Goal: Communication & Community: Answer question/provide support

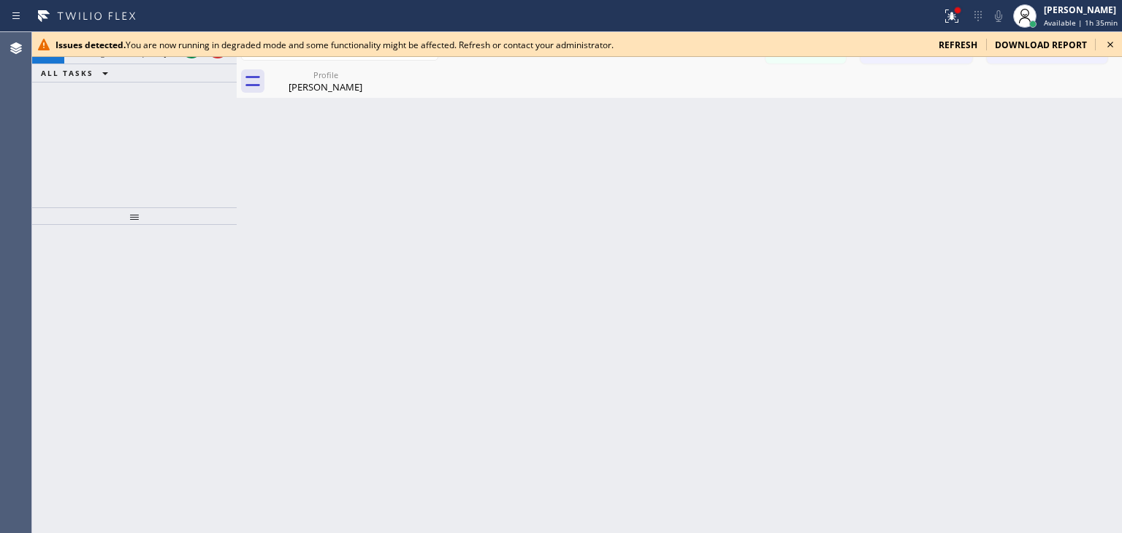
click at [1103, 41] on icon at bounding box center [1110, 45] width 18 height 18
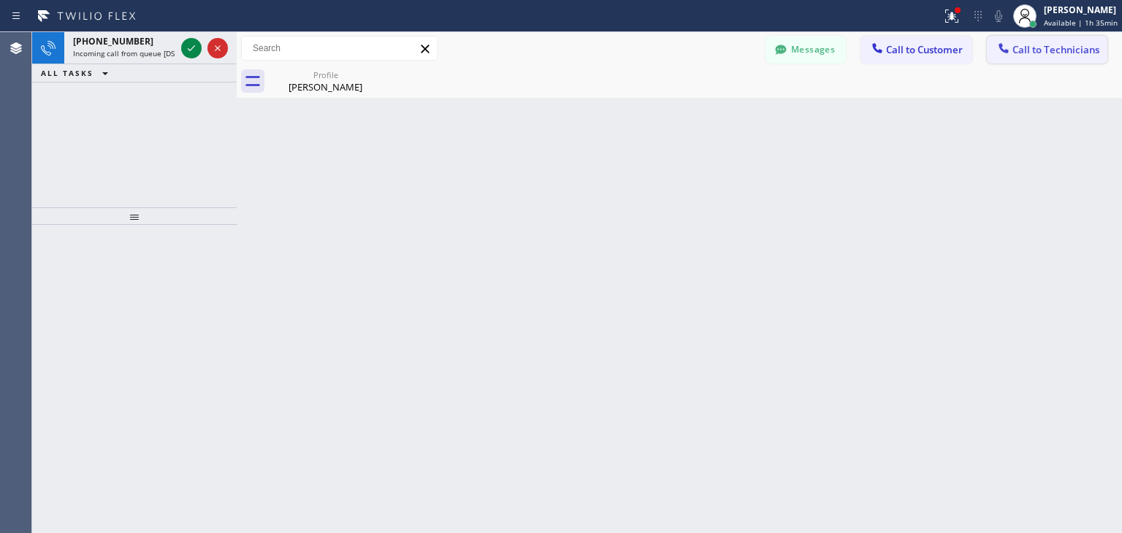
click at [1059, 56] on span "Call to Technicians" at bounding box center [1055, 49] width 87 height 13
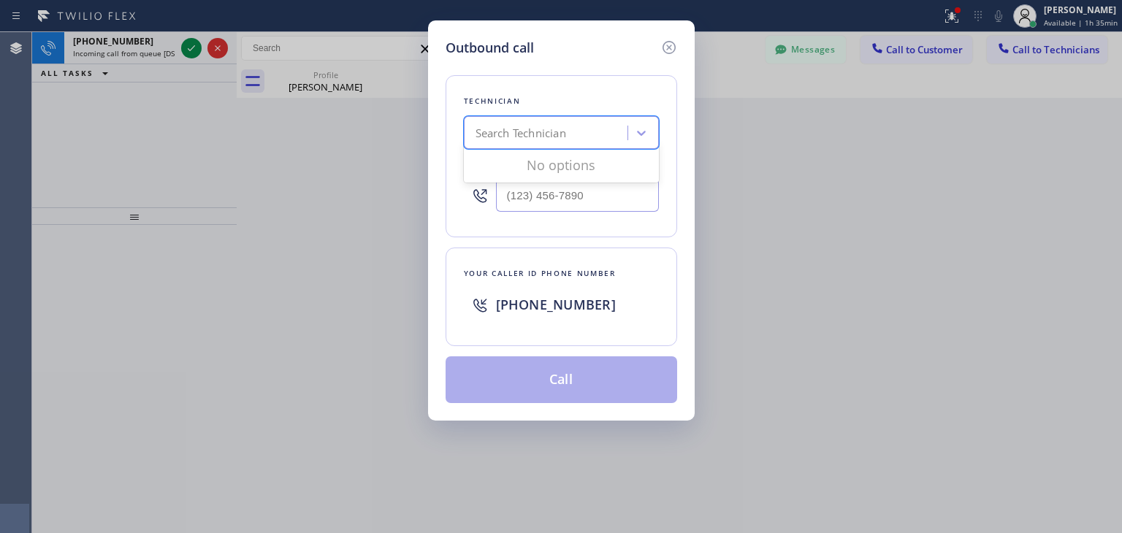
click at [571, 135] on div "Search Technician" at bounding box center [547, 134] width 159 height 26
type input "vitalii"
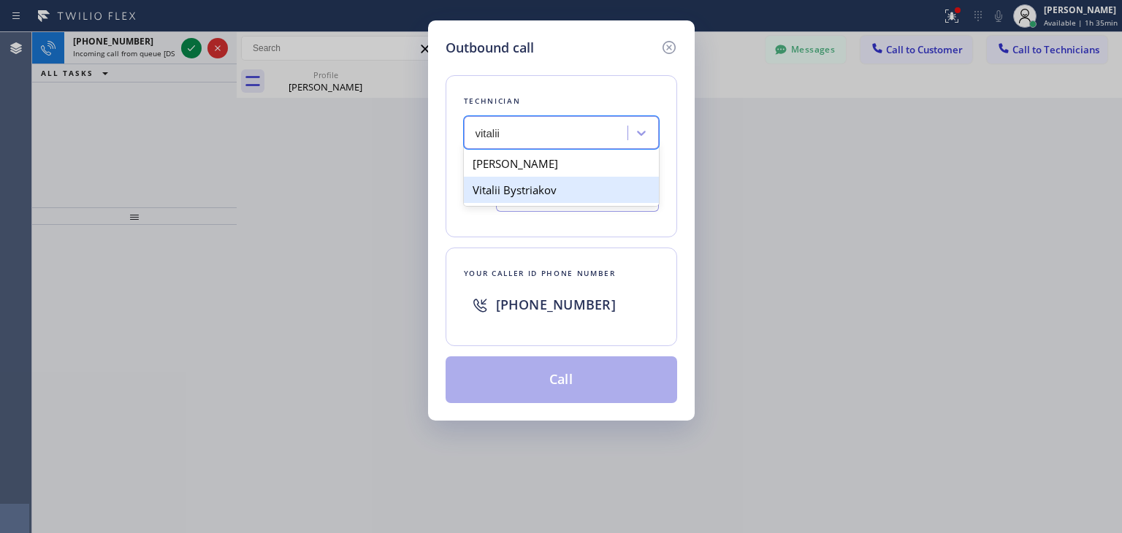
click at [605, 185] on div "Vitalii Bystriakov" at bounding box center [561, 190] width 195 height 26
type input "[PHONE_NUMBER]"
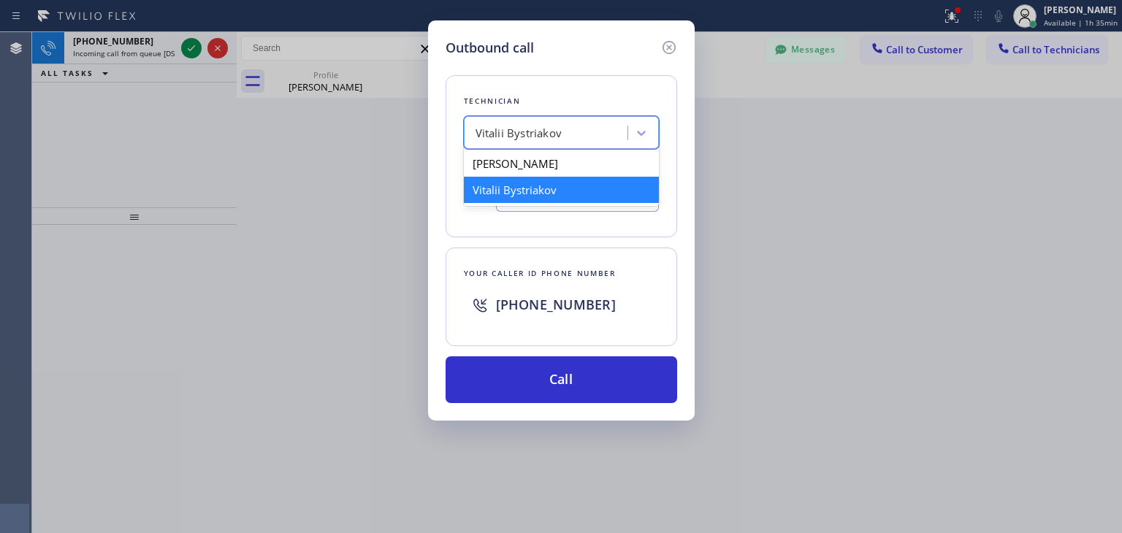
click at [612, 138] on div "Vitalii Bystriakov" at bounding box center [547, 134] width 159 height 26
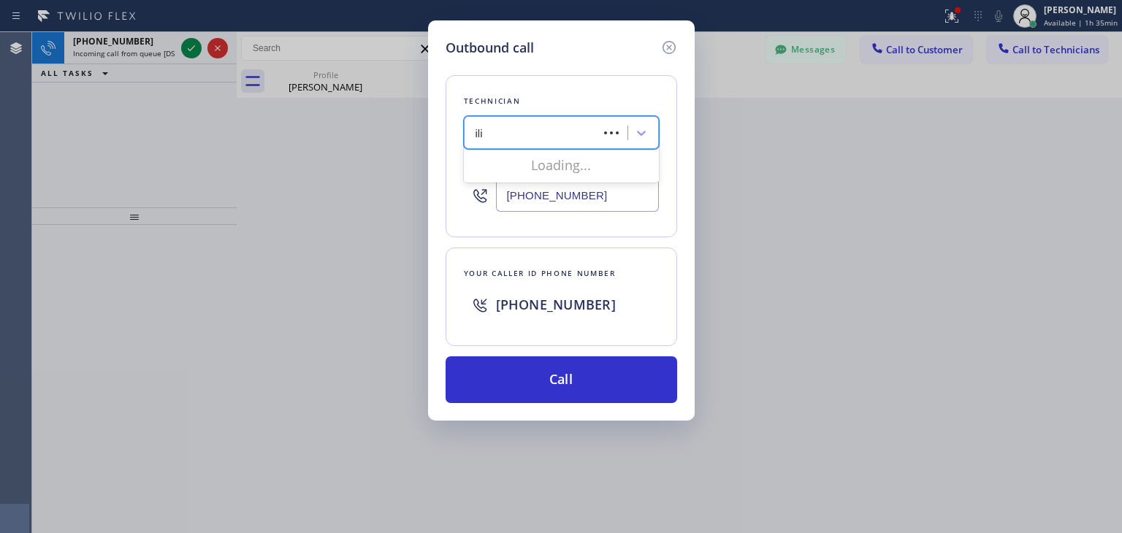
type input "ilia"
click at [611, 165] on div "[PERSON_NAME]" at bounding box center [561, 163] width 195 height 26
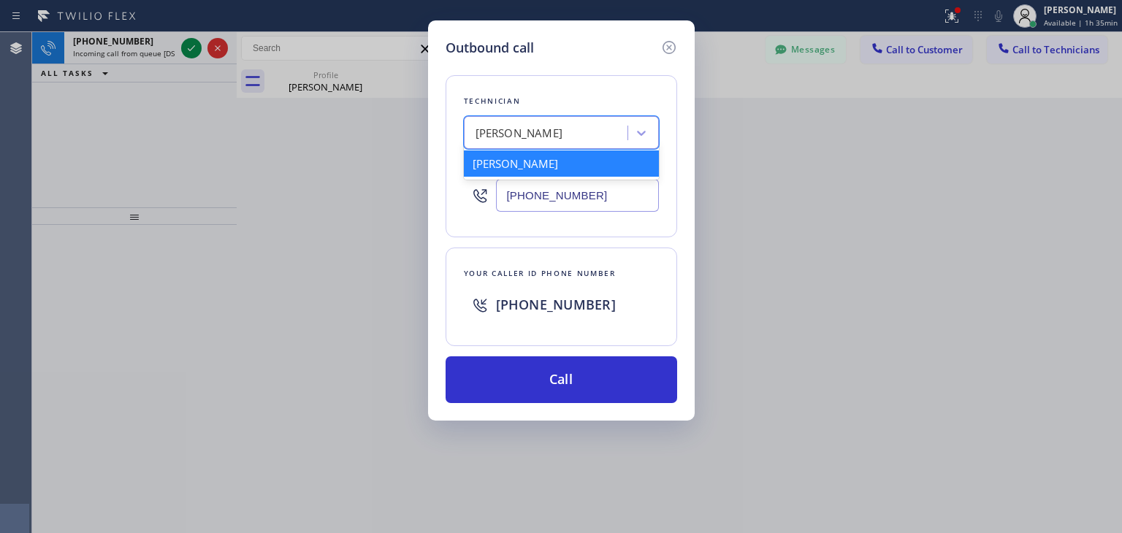
click at [595, 143] on div "[PERSON_NAME]" at bounding box center [547, 134] width 159 height 26
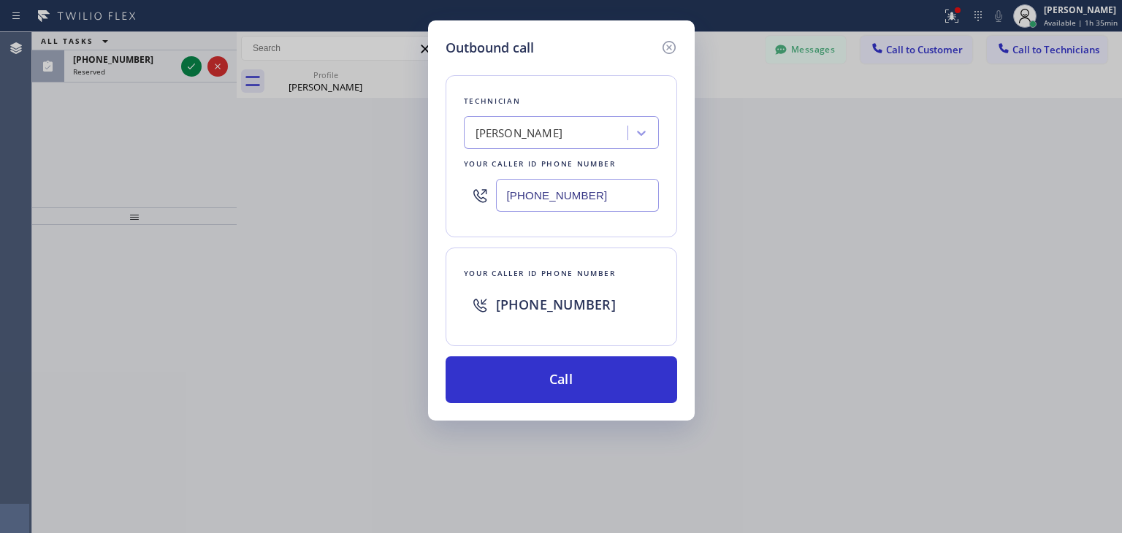
click at [615, 198] on input "[PHONE_NUMBER]" at bounding box center [577, 195] width 163 height 33
click at [109, 54] on div "Outbound call Technician [PERSON_NAME] Your caller id phone number [PHONE_NUMBE…" at bounding box center [561, 266] width 1122 height 533
click at [128, 56] on div "Outbound call Technician [PERSON_NAME] Your caller id phone number [PHONE_NUMBE…" at bounding box center [561, 266] width 1122 height 533
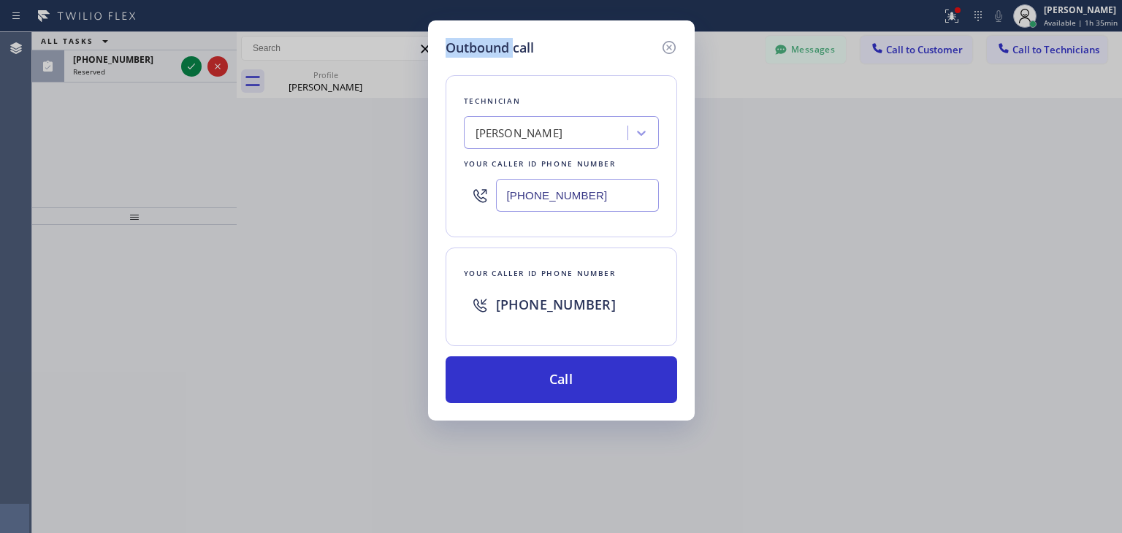
click at [128, 56] on div "Outbound call Technician [PERSON_NAME] Your caller id phone number [PHONE_NUMBE…" at bounding box center [561, 266] width 1122 height 533
click at [675, 47] on icon at bounding box center [668, 47] width 13 height 13
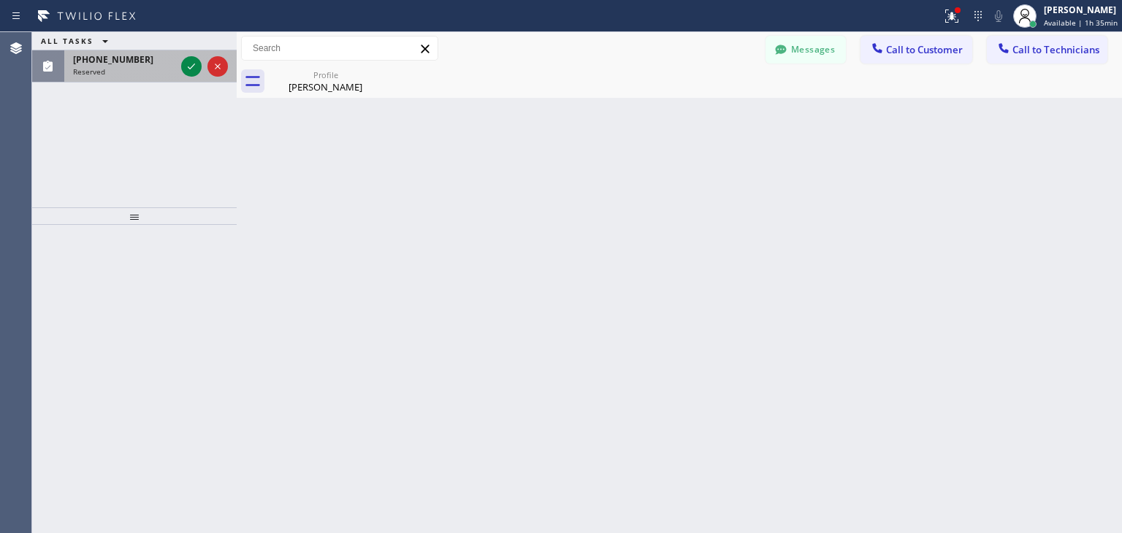
drag, startPoint x: 132, startPoint y: 56, endPoint x: 91, endPoint y: 75, distance: 45.1
click at [91, 75] on div "[PHONE_NUMBER] Reserved" at bounding box center [121, 66] width 114 height 32
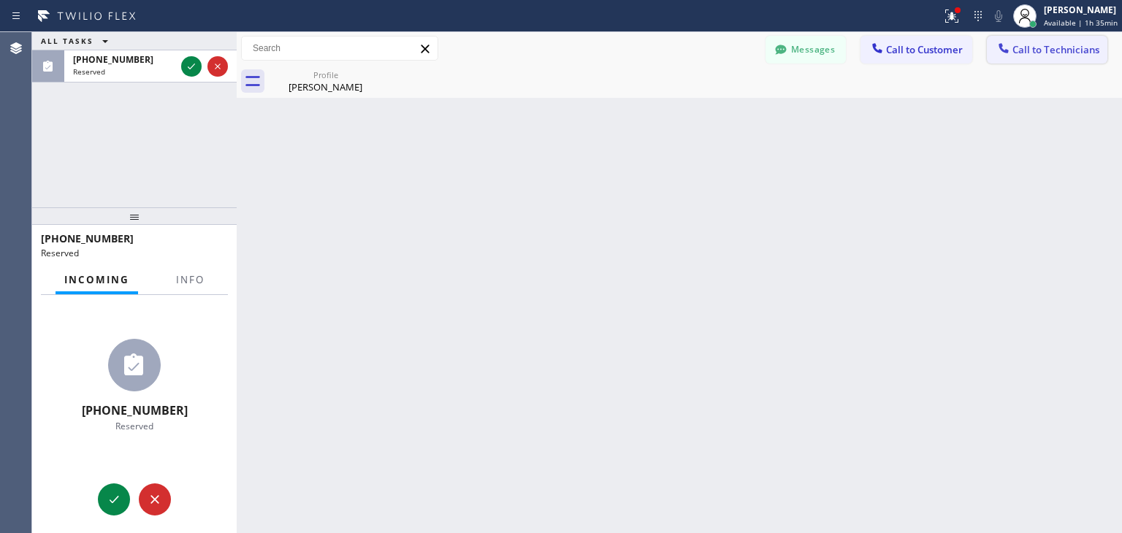
click at [1069, 47] on span "Call to Technicians" at bounding box center [1055, 49] width 87 height 13
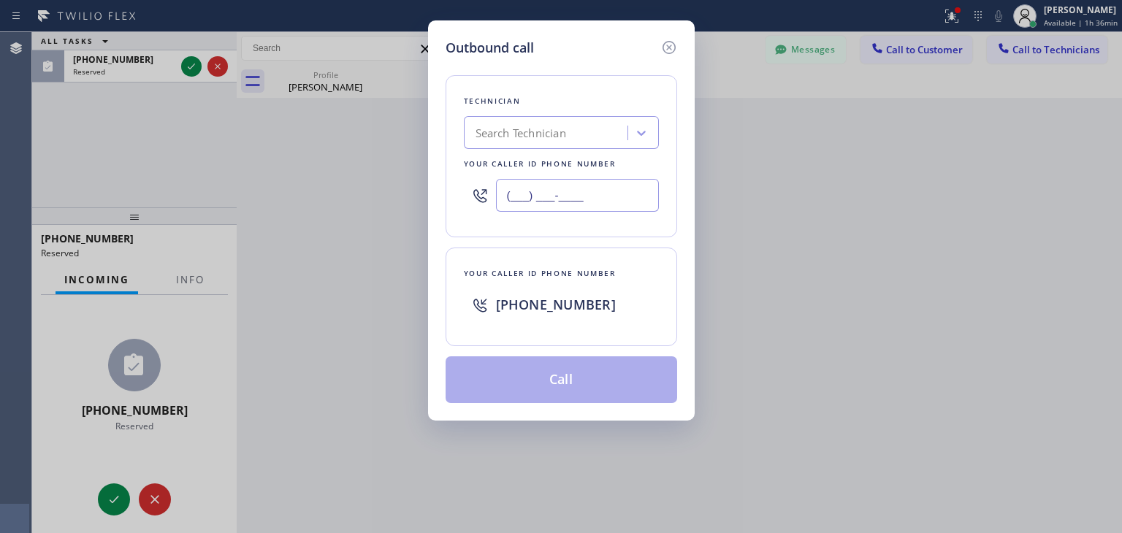
click at [558, 194] on input "(___) ___-____" at bounding box center [577, 195] width 163 height 33
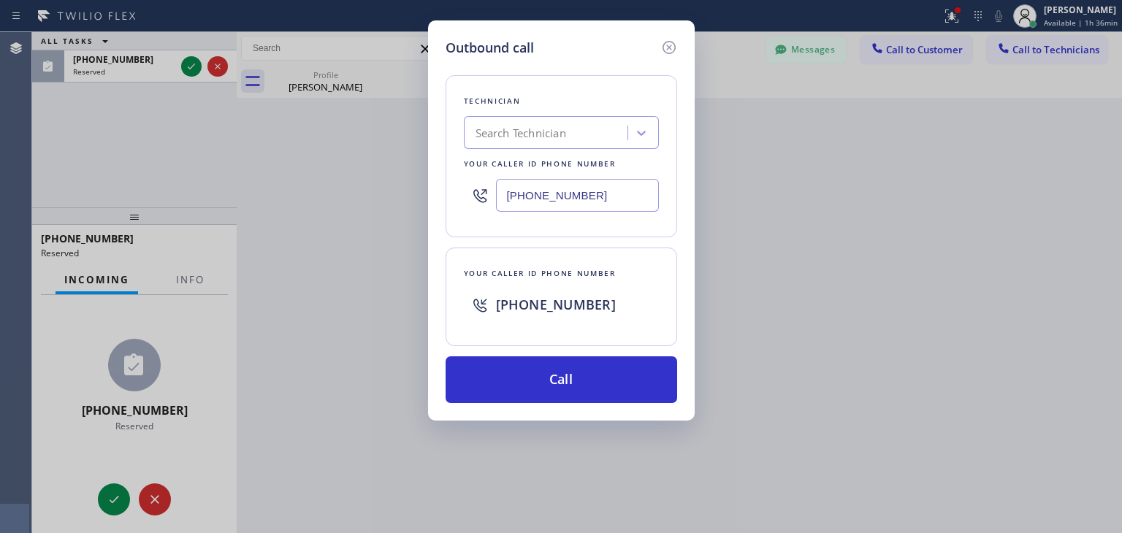
click at [620, 206] on input "[PHONE_NUMBER]" at bounding box center [577, 195] width 163 height 33
click at [641, 199] on input "[PHONE_NUMBER]" at bounding box center [577, 195] width 163 height 33
type input "[PHONE_NUMBER]"
click at [604, 148] on div "Technician Search Technician Your caller id phone number [PHONE_NUMBER]" at bounding box center [562, 156] width 232 height 162
click at [616, 140] on div "Search Technician" at bounding box center [547, 134] width 159 height 26
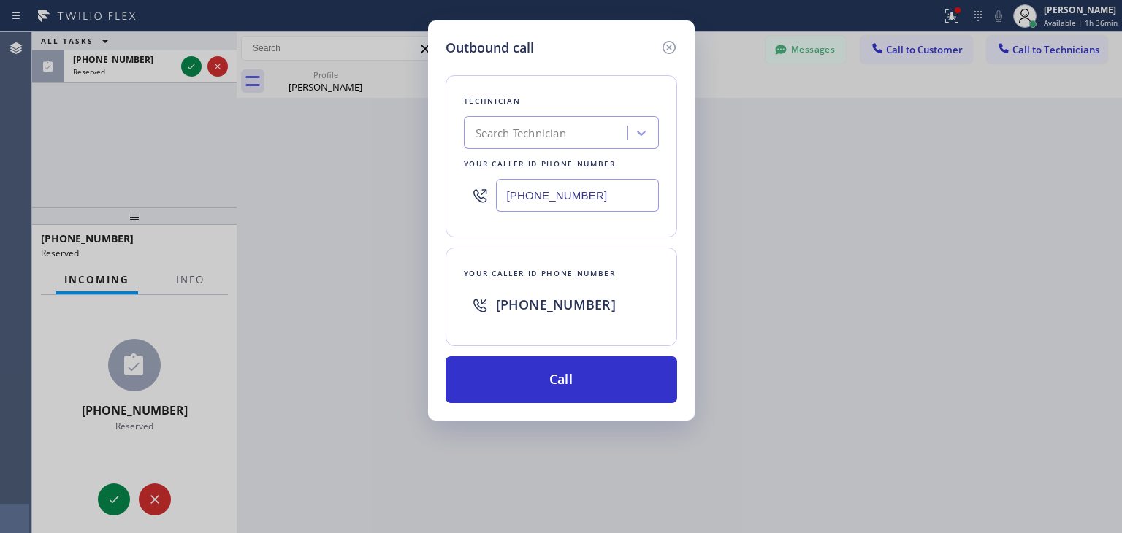
click at [623, 187] on input "[PHONE_NUMBER]" at bounding box center [577, 195] width 163 height 33
click at [791, 305] on div "Outbound call Technician Search Technician Your caller id phone number [PHONE_N…" at bounding box center [561, 266] width 1122 height 533
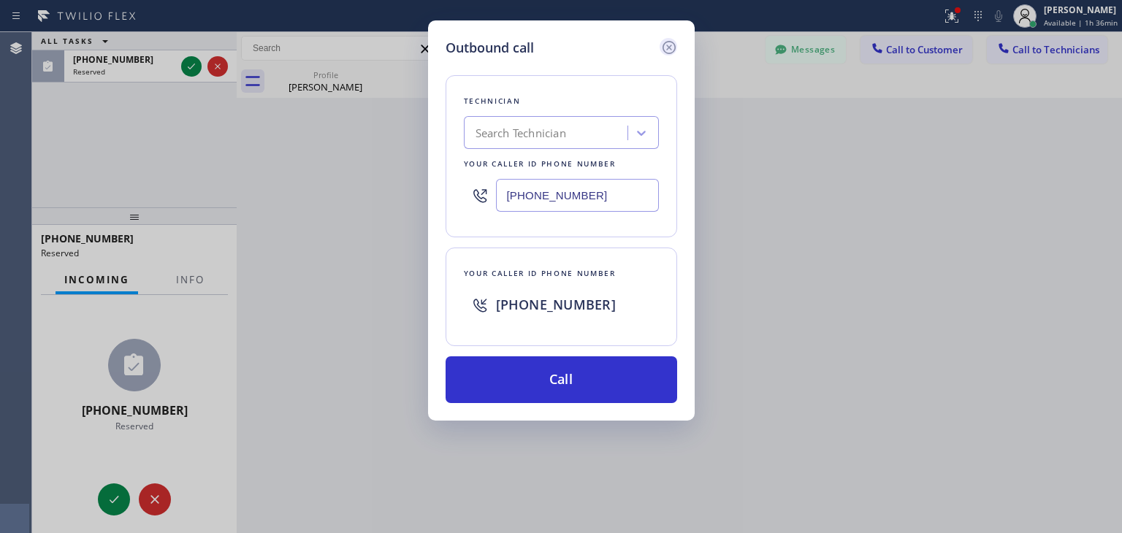
drag, startPoint x: 669, startPoint y: 37, endPoint x: 668, endPoint y: 50, distance: 13.2
click at [668, 50] on div "Outbound call Technician Search Technician Your caller id phone number [PHONE_N…" at bounding box center [561, 220] width 267 height 400
click at [668, 50] on icon at bounding box center [669, 48] width 18 height 18
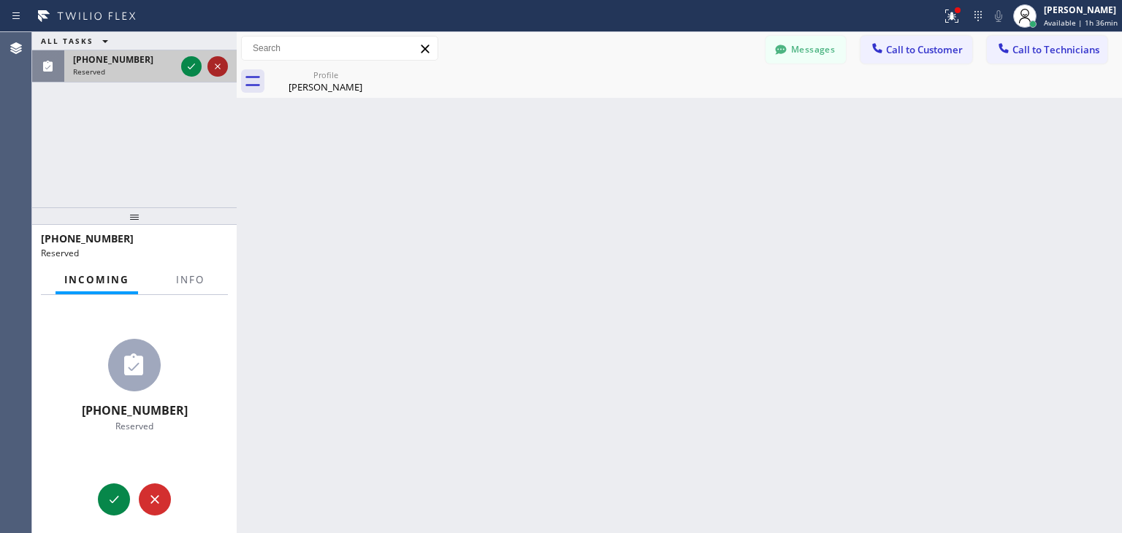
click at [214, 76] on button at bounding box center [217, 66] width 20 height 20
